Goal: Information Seeking & Learning: Learn about a topic

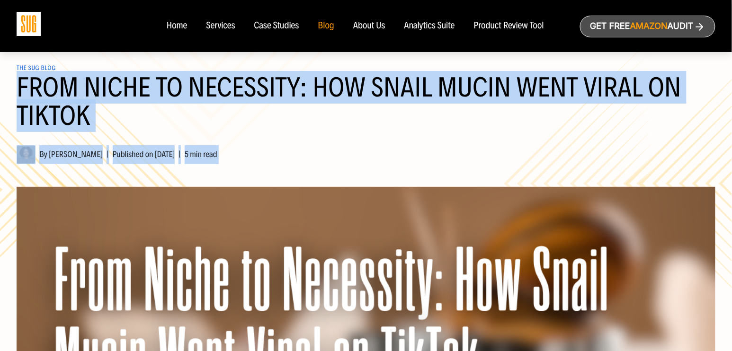
drag, startPoint x: 19, startPoint y: 88, endPoint x: 225, endPoint y: 186, distance: 228.8
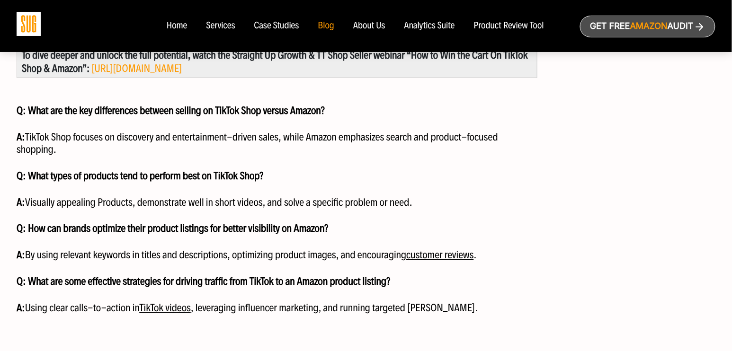
scroll to position [1403, 0]
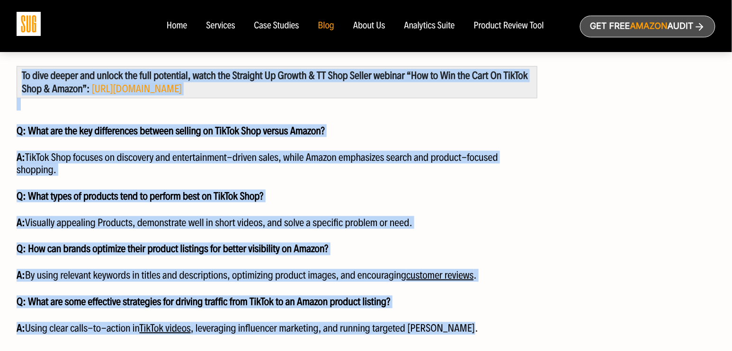
click at [490, 329] on p "A: Using clear calls-to-action in TikTok videos , leveraging influencer marketi…" at bounding box center [277, 329] width 521 height 12
copy div "From Niche to Necessity: How Snail Mucin Went Viral on TikTok By Hanna Tekle | …"
click at [415, 158] on p "A: TikTok Shop focuses on discovery and entertainment-driven sales, while Amazo…" at bounding box center [277, 163] width 521 height 25
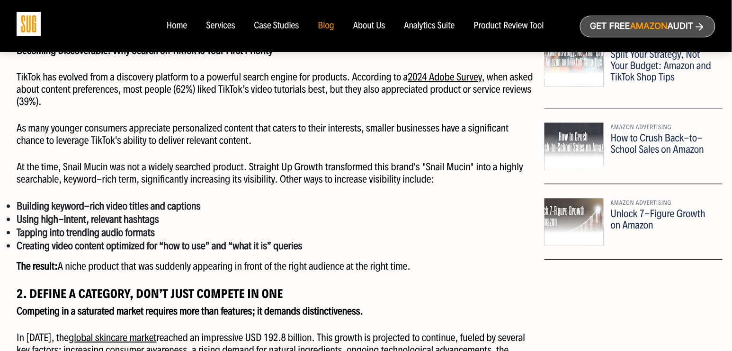
scroll to position [611, 0]
